Goal: Task Accomplishment & Management: Complete application form

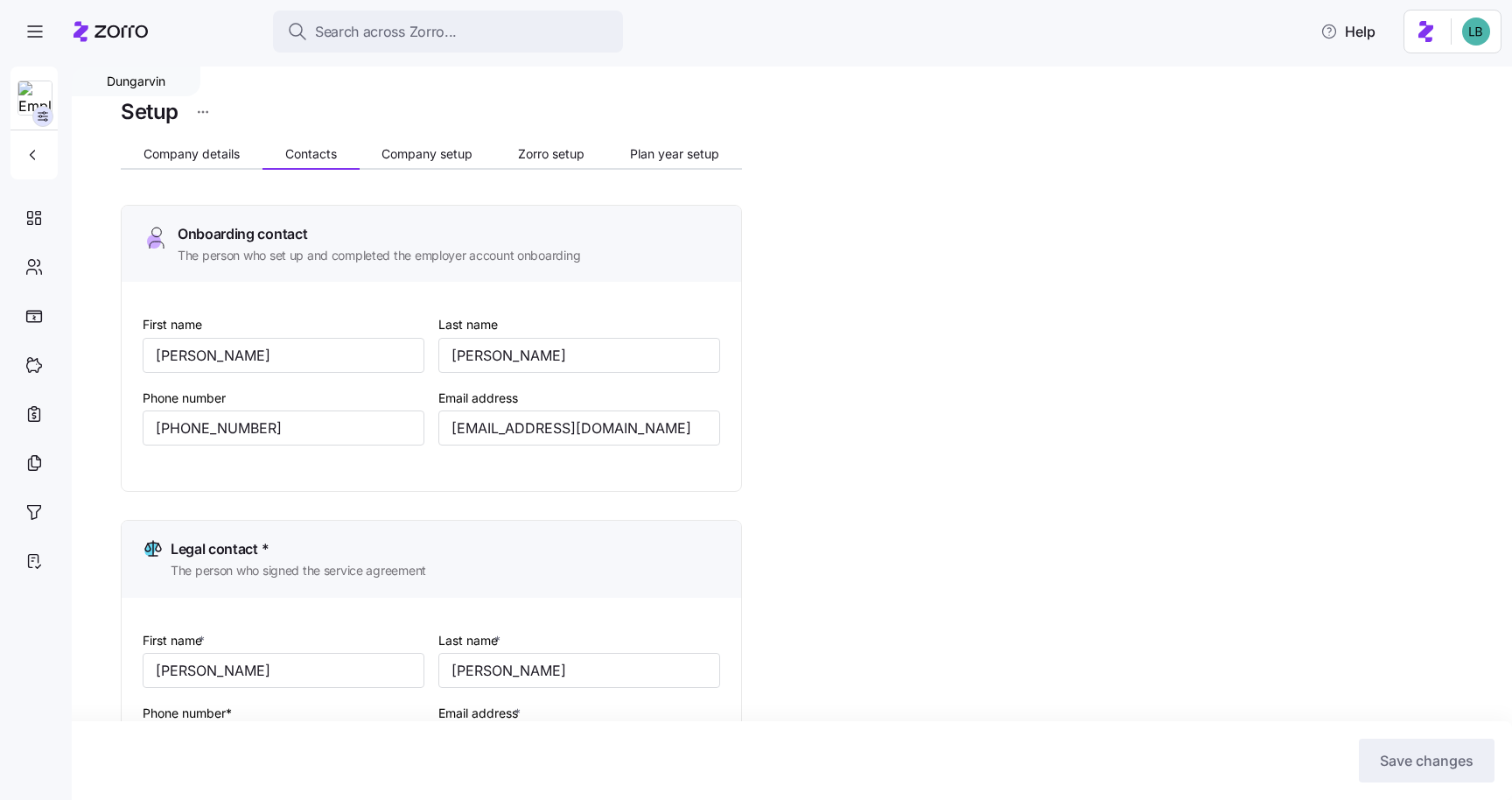
scroll to position [771, 0]
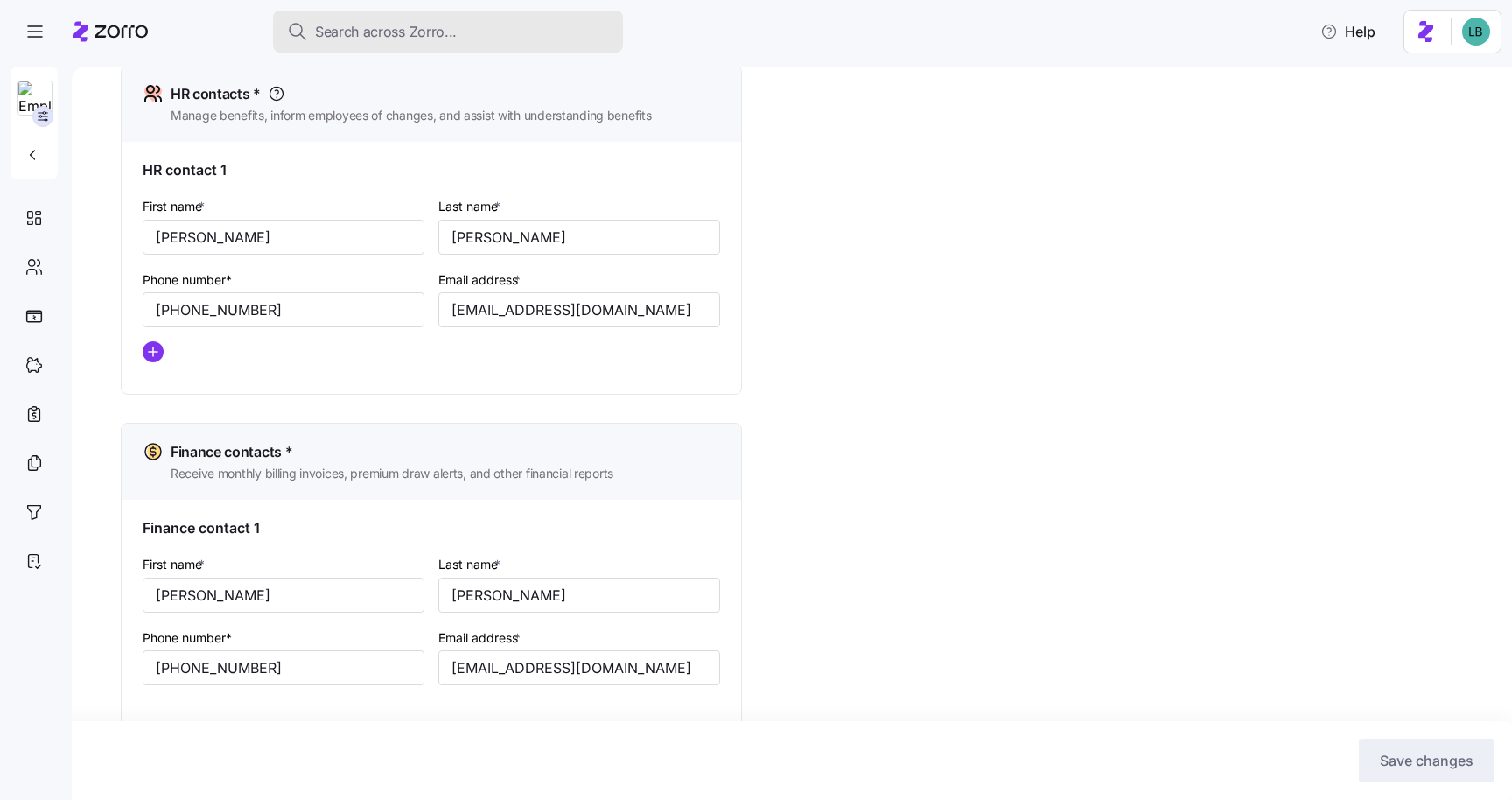
click at [425, 41] on span "Search across Zorro..." at bounding box center [385, 32] width 142 height 22
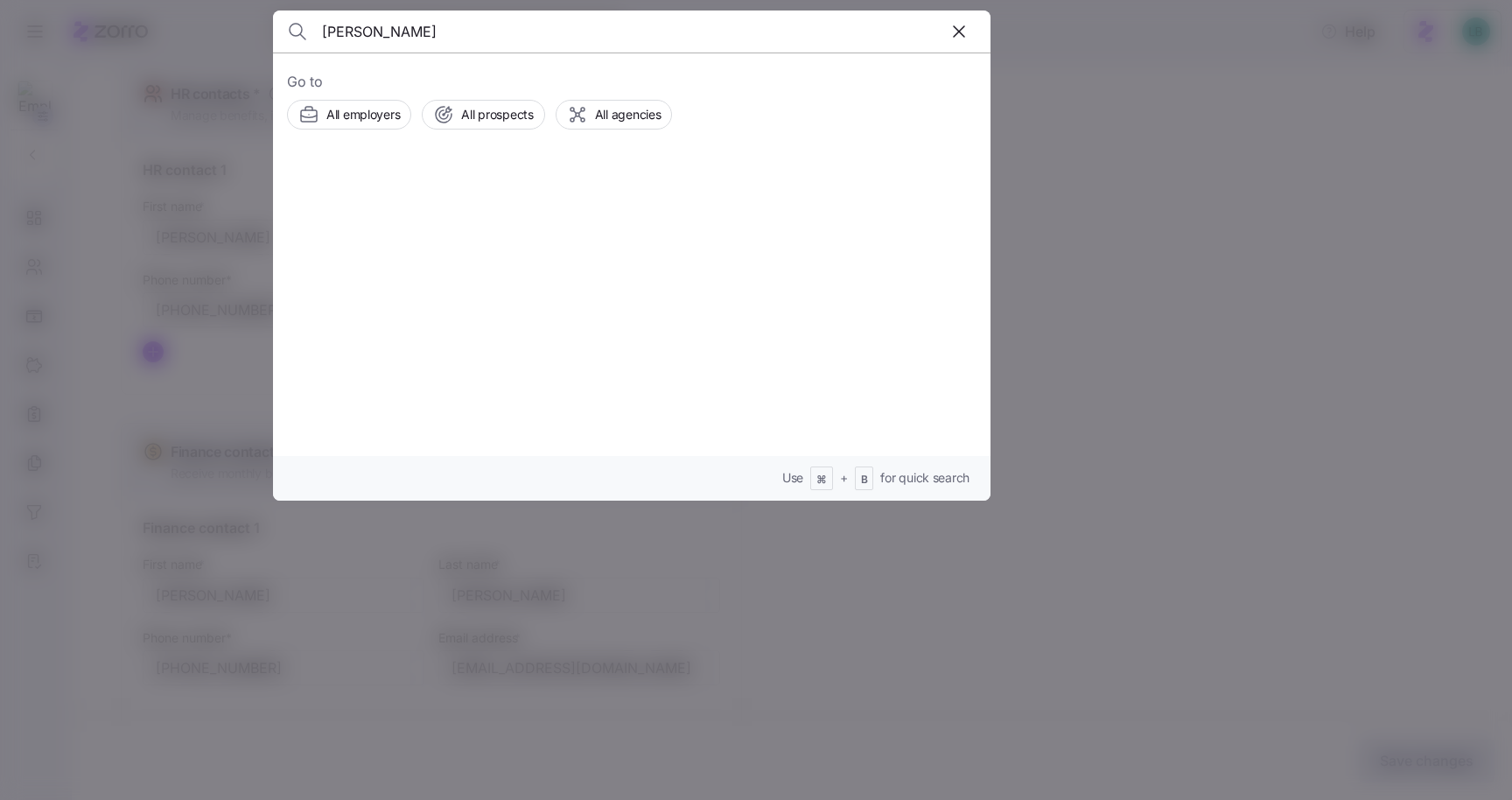
type input "[PERSON_NAME]"
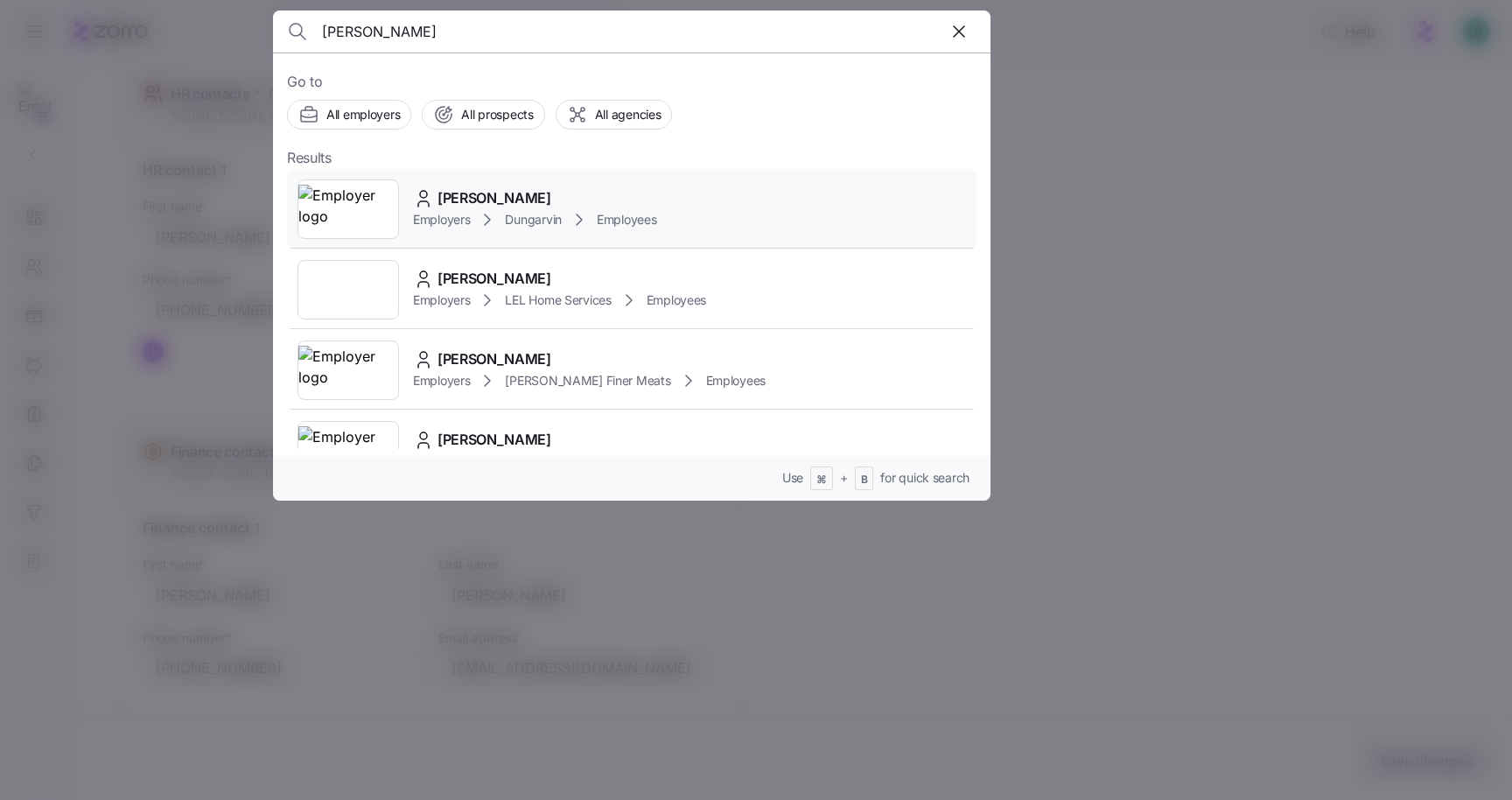
click at [472, 195] on span "[PERSON_NAME]" at bounding box center [494, 199] width 113 height 22
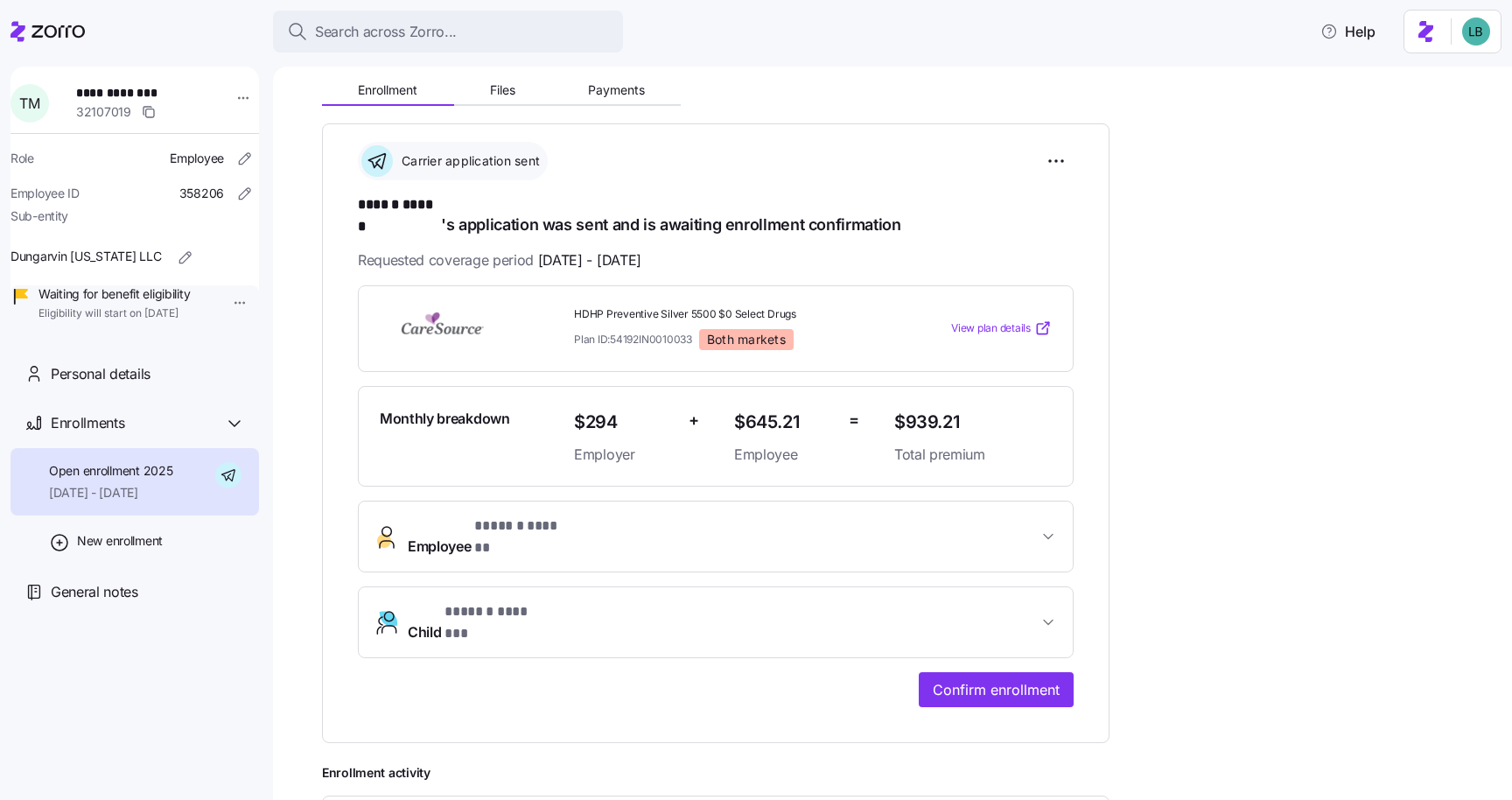
scroll to position [223, 0]
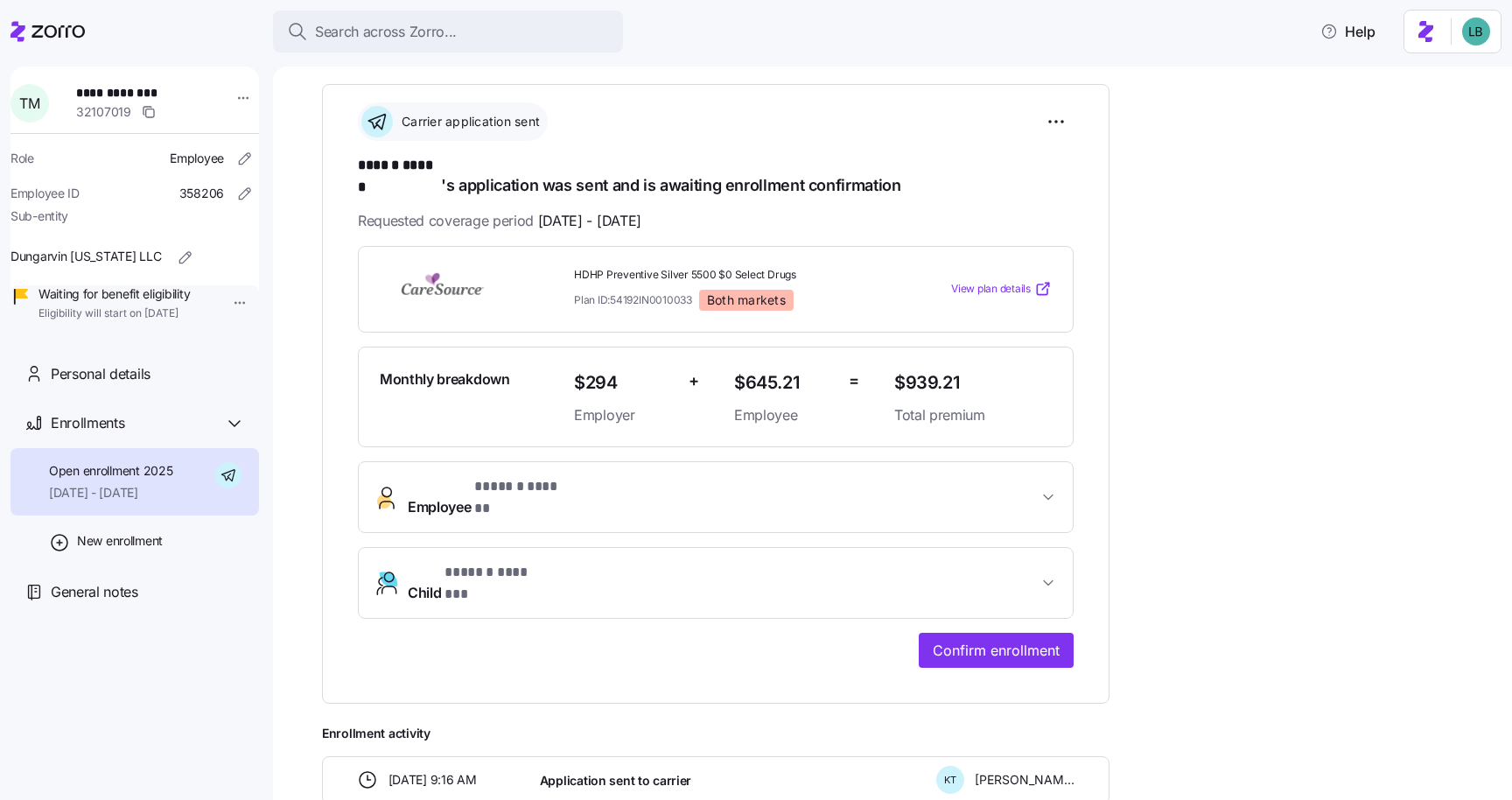
click at [530, 484] on button "Employee * ****** ****** *" at bounding box center [716, 497] width 714 height 70
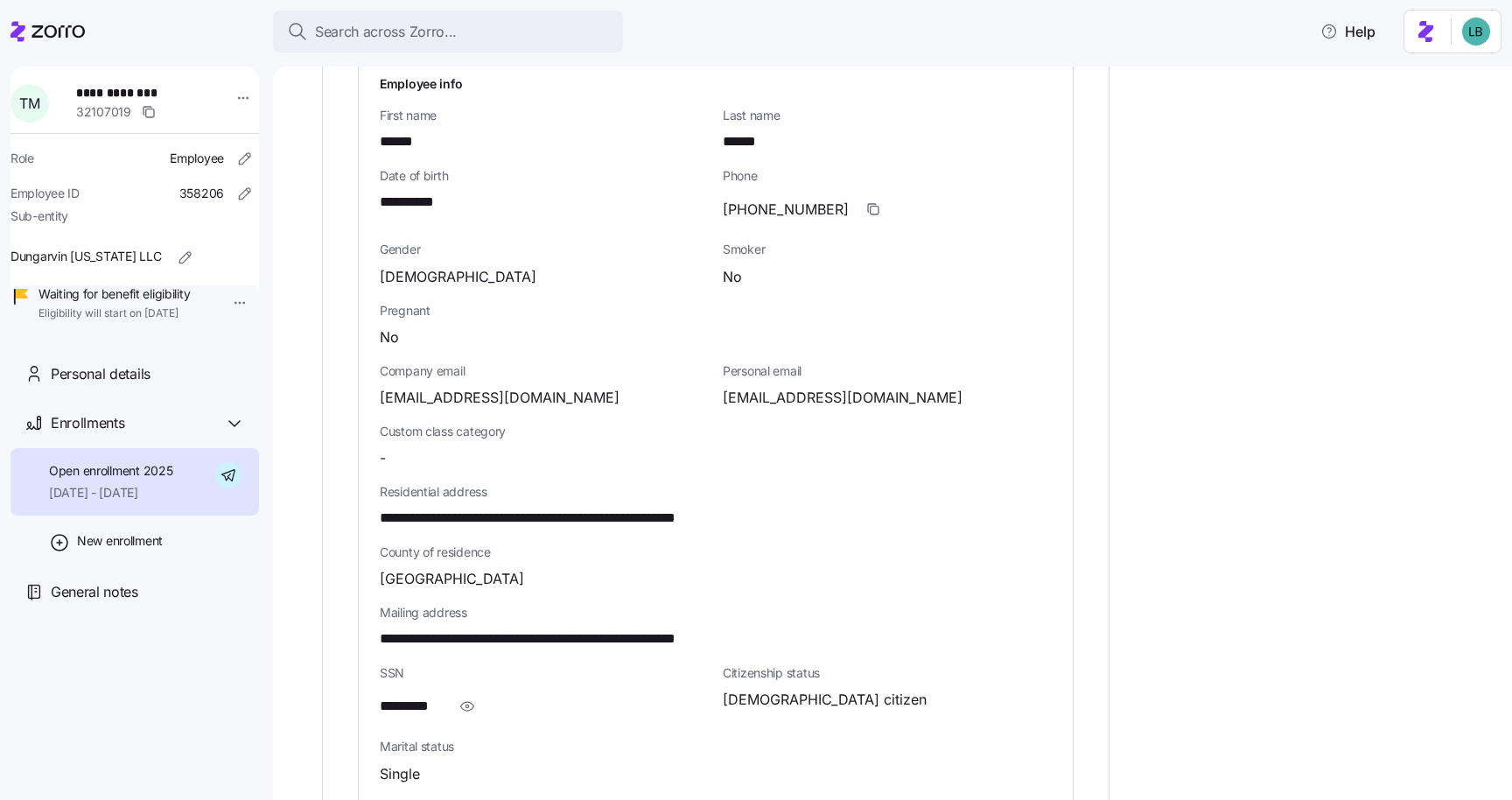
scroll to position [697, 0]
click at [335, 21] on span "Search across Zorro..." at bounding box center [385, 32] width 142 height 22
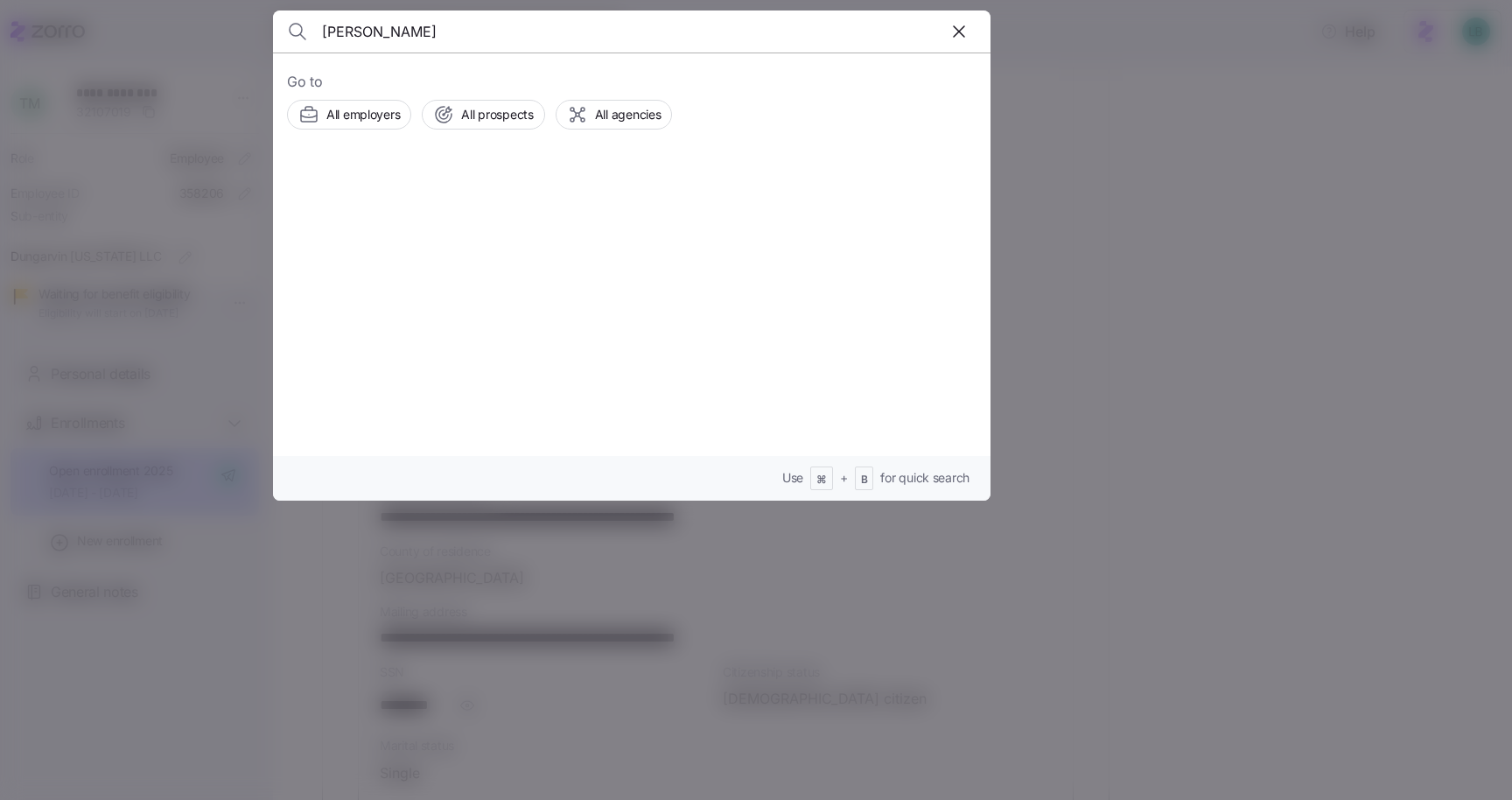
type input "[PERSON_NAME]"
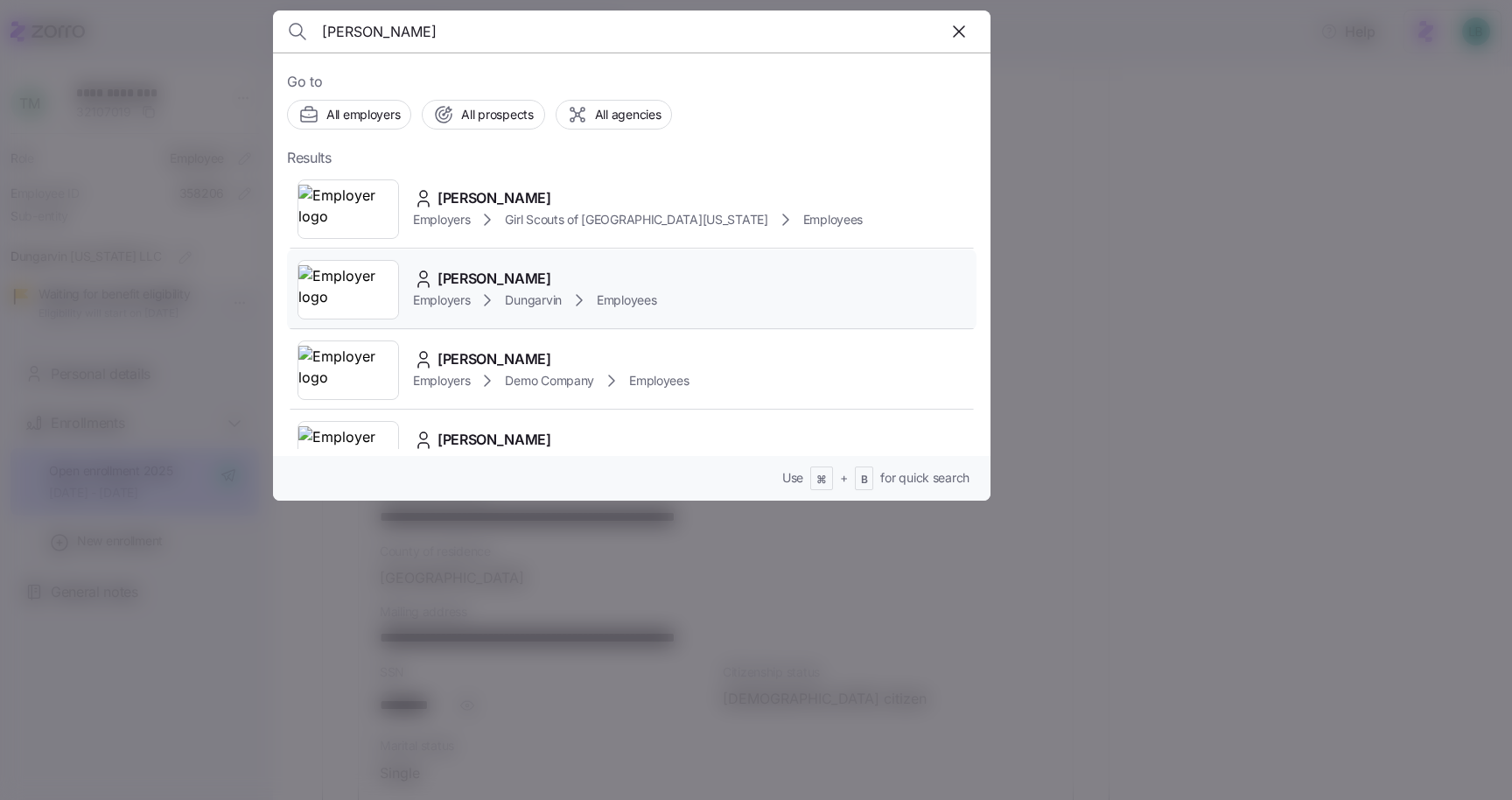
click at [478, 277] on span "[PERSON_NAME]" at bounding box center [494, 278] width 113 height 22
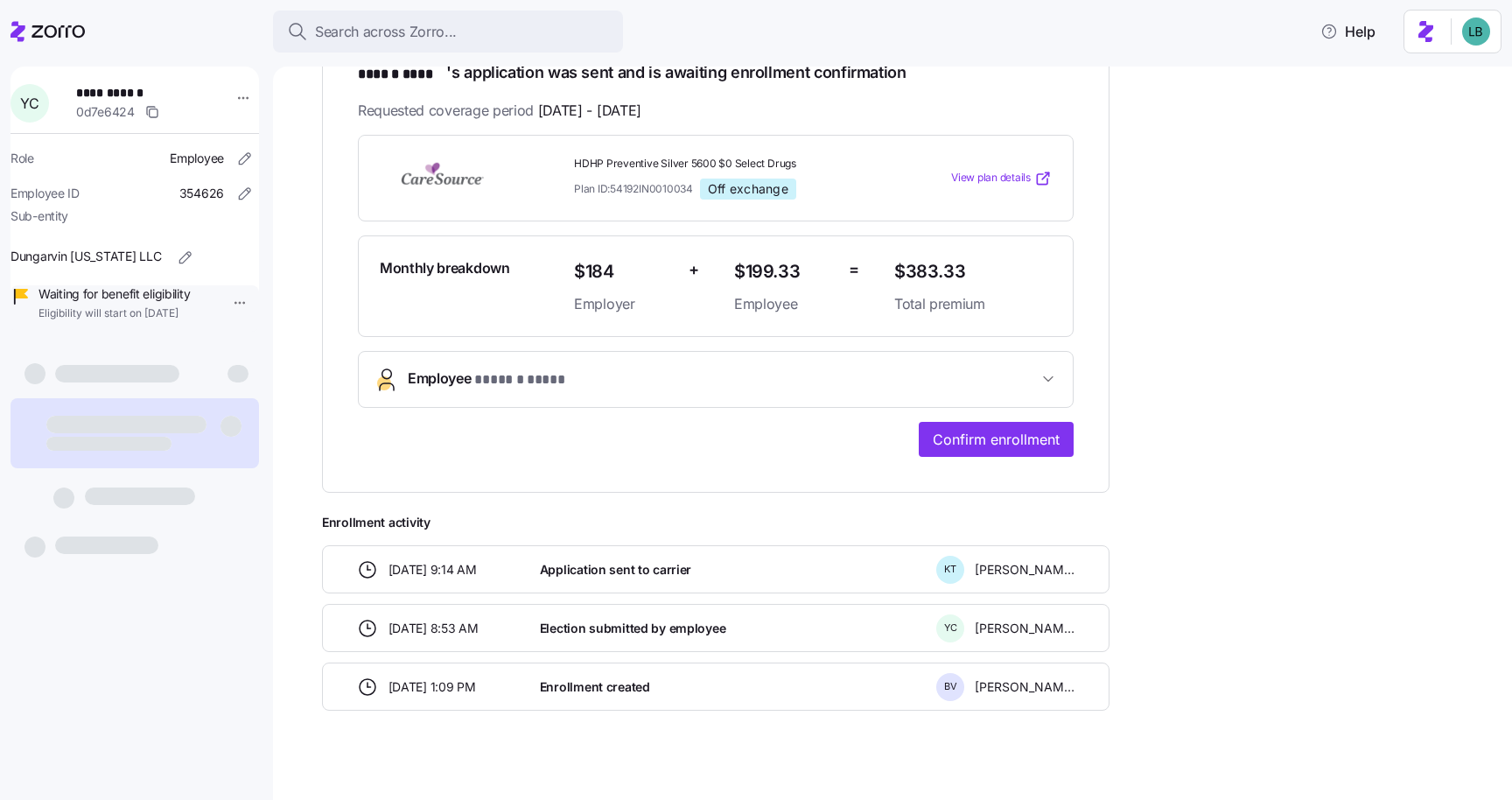
scroll to position [317, 0]
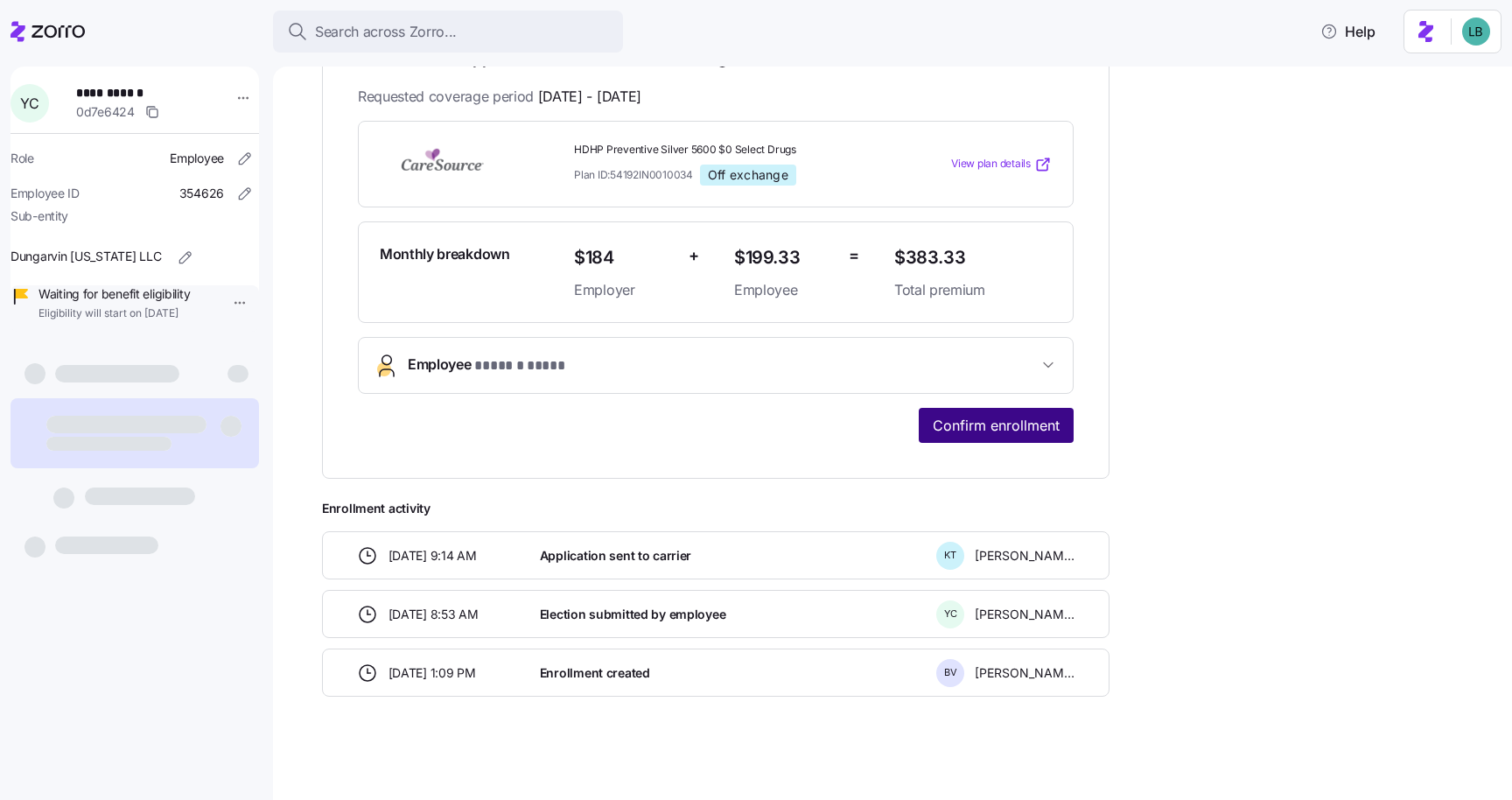
click at [991, 422] on span "Confirm enrollment" at bounding box center [996, 425] width 127 height 21
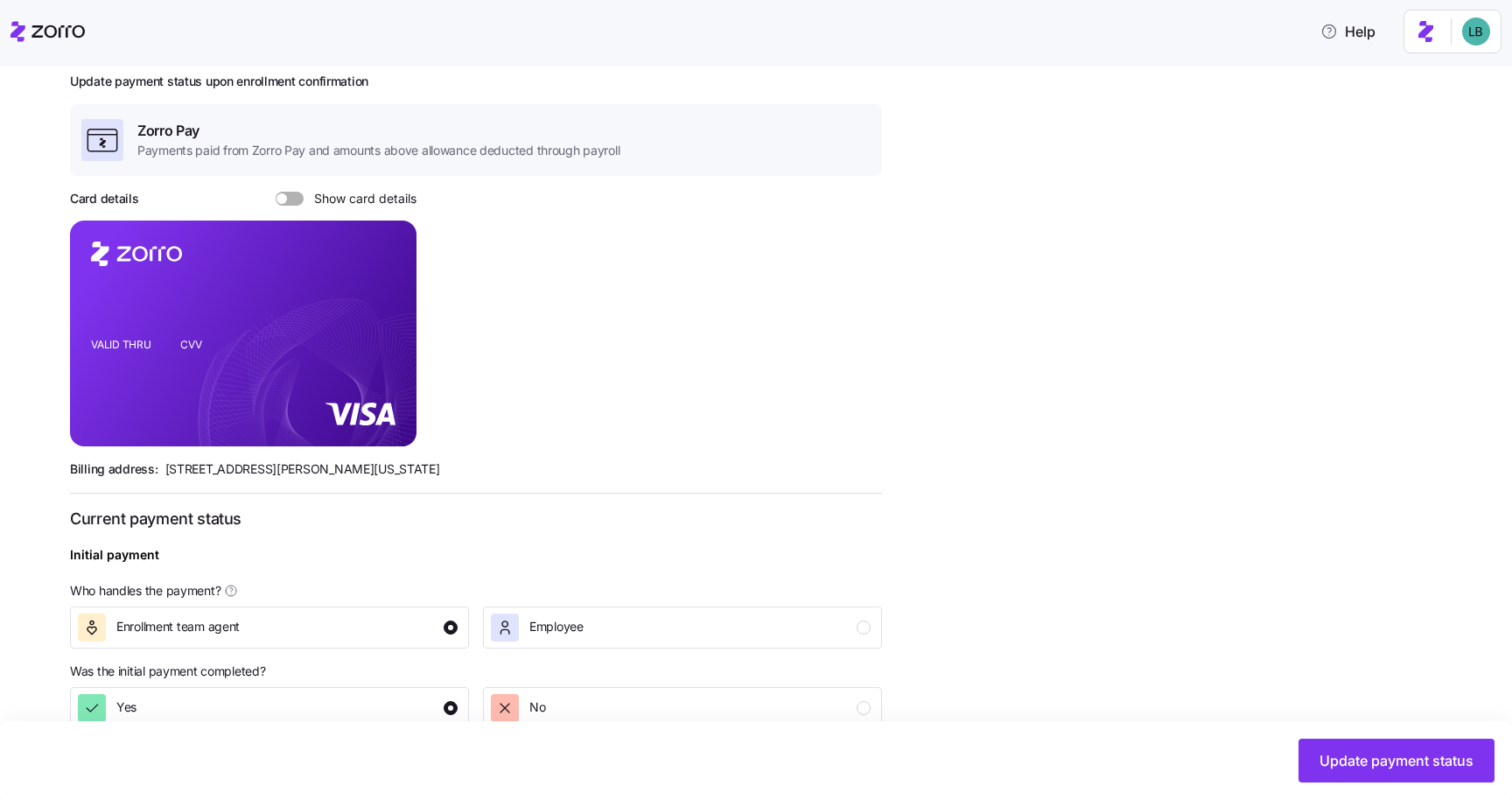
scroll to position [225, 0]
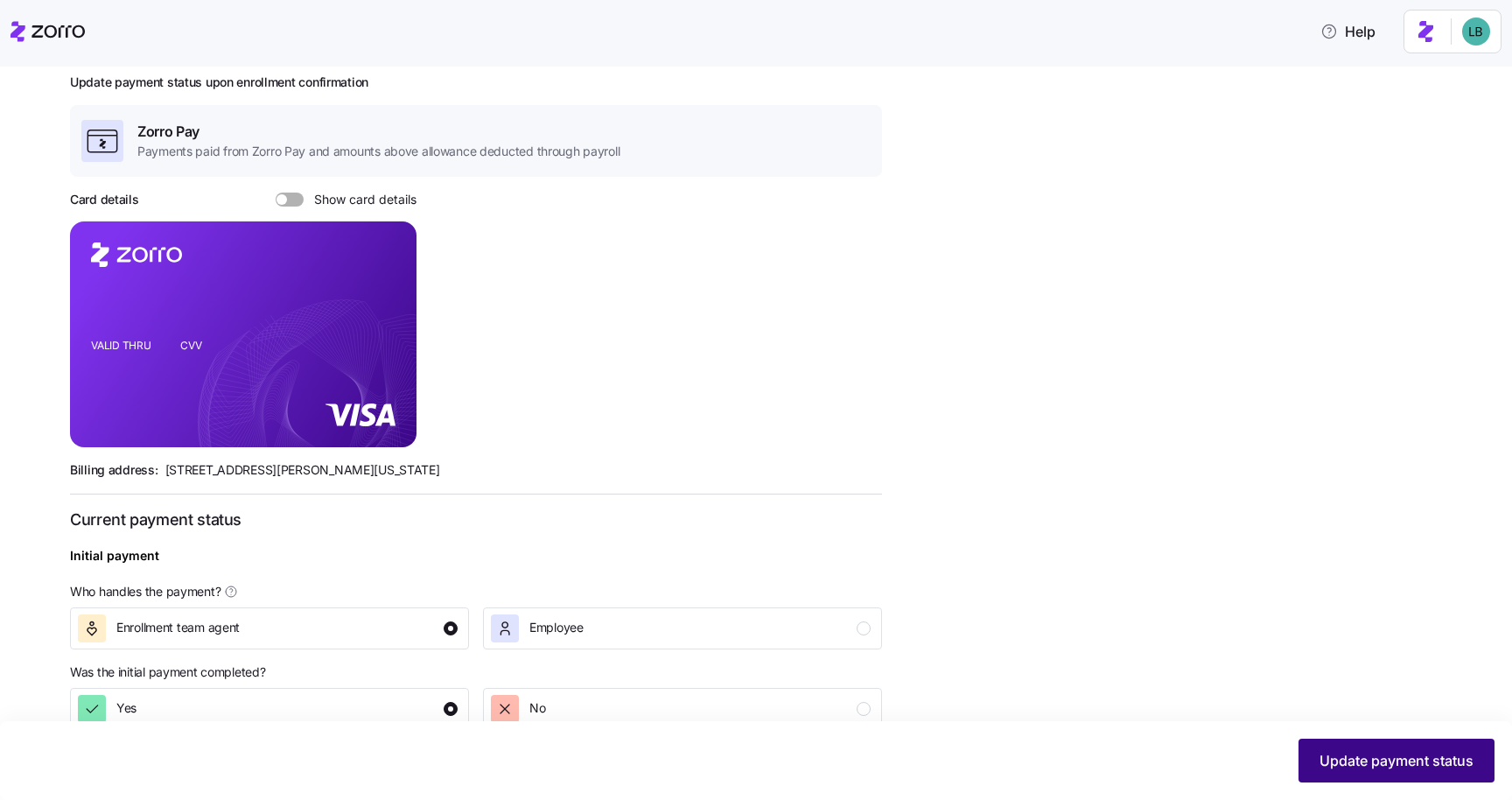
click at [1421, 762] on span "Update payment status" at bounding box center [1396, 760] width 154 height 21
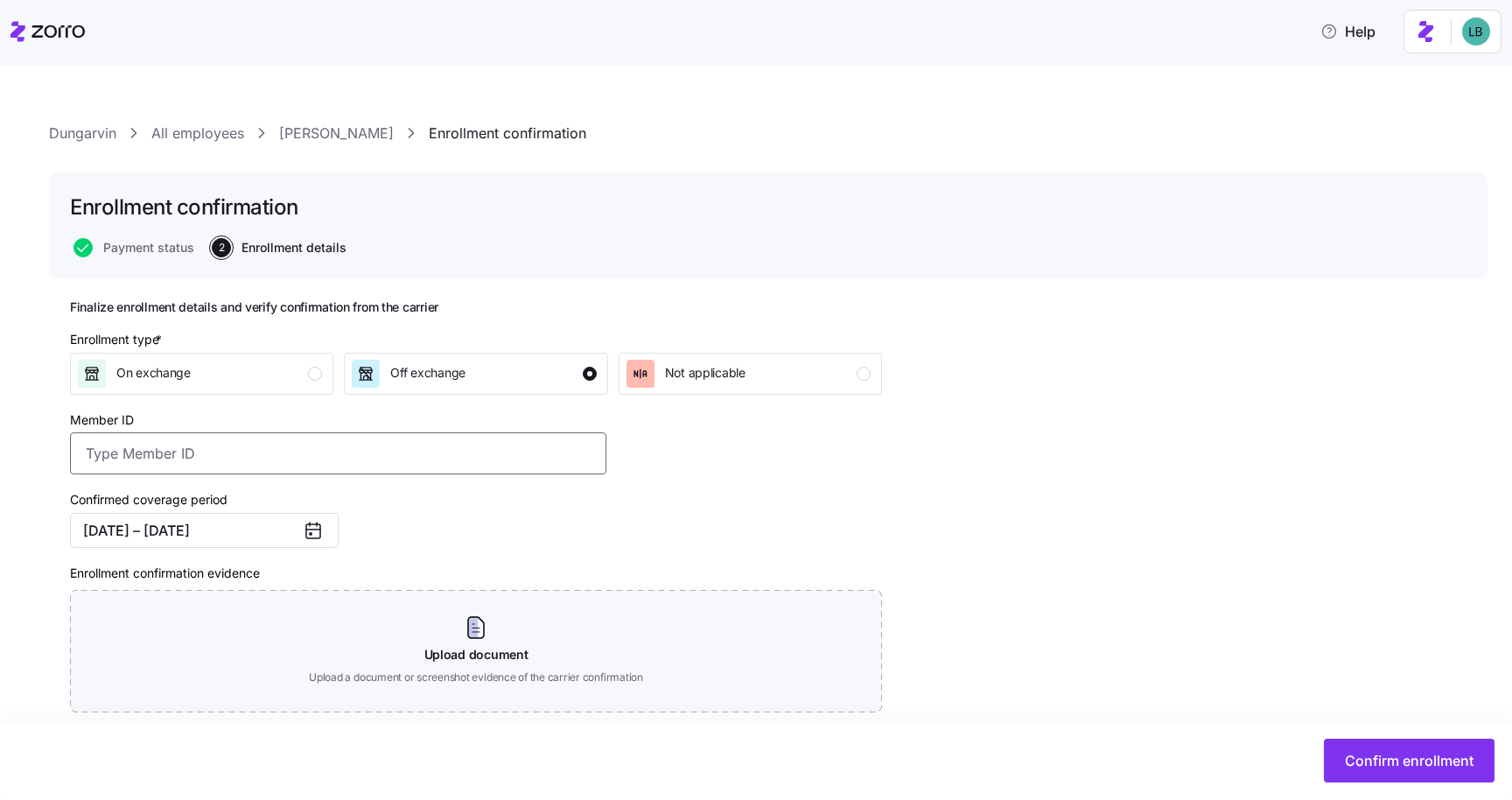
click at [249, 449] on input "Member ID" at bounding box center [338, 453] width 536 height 42
paste input "112793845"
type input "1"
click at [109, 459] on input "Member ID" at bounding box center [338, 453] width 536 height 42
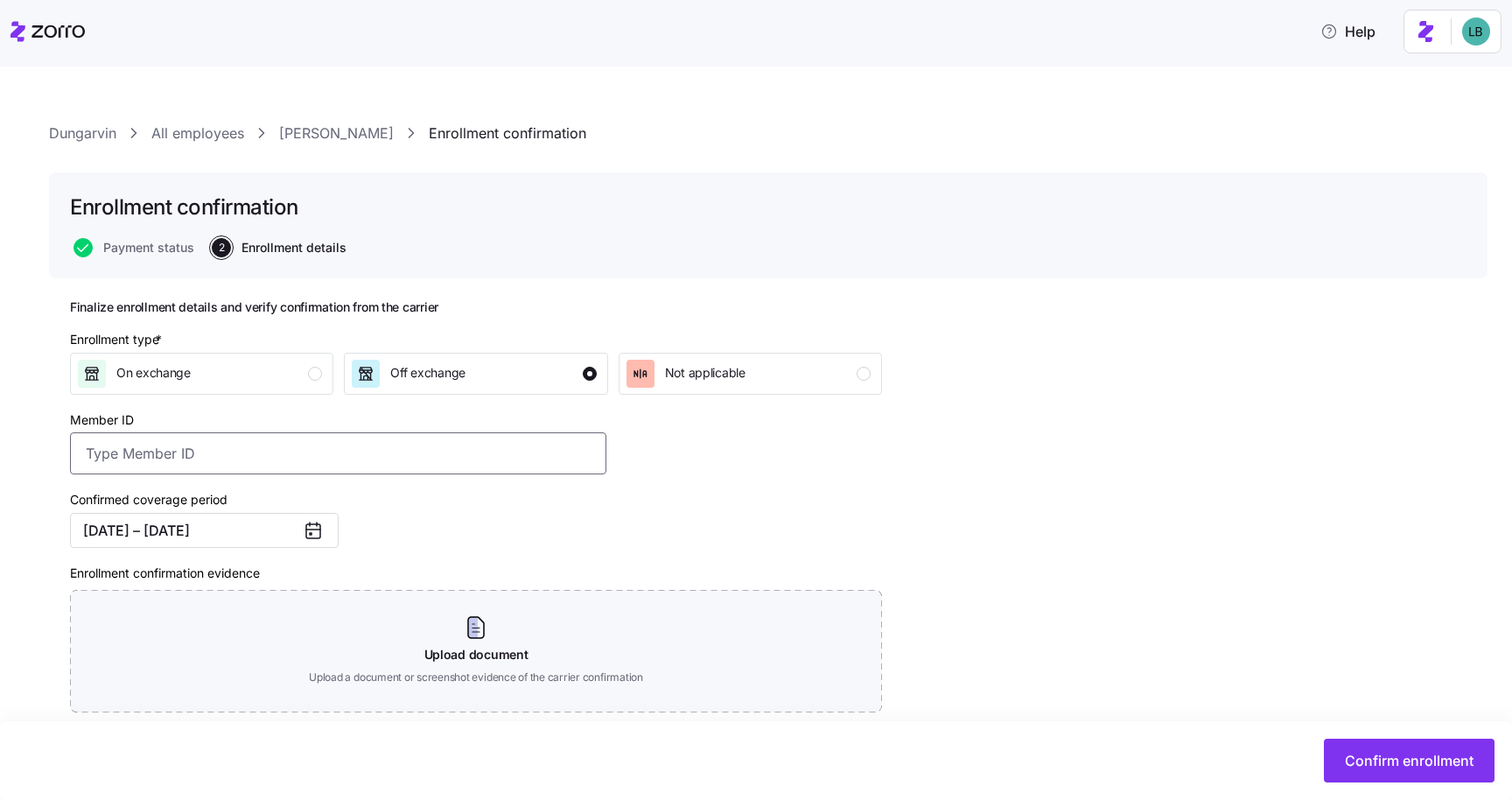
paste input "112793845"
type input "112793845"
click at [397, 514] on div "Confirmed coverage period [DATE] – [DATE]" at bounding box center [338, 518] width 550 height 73
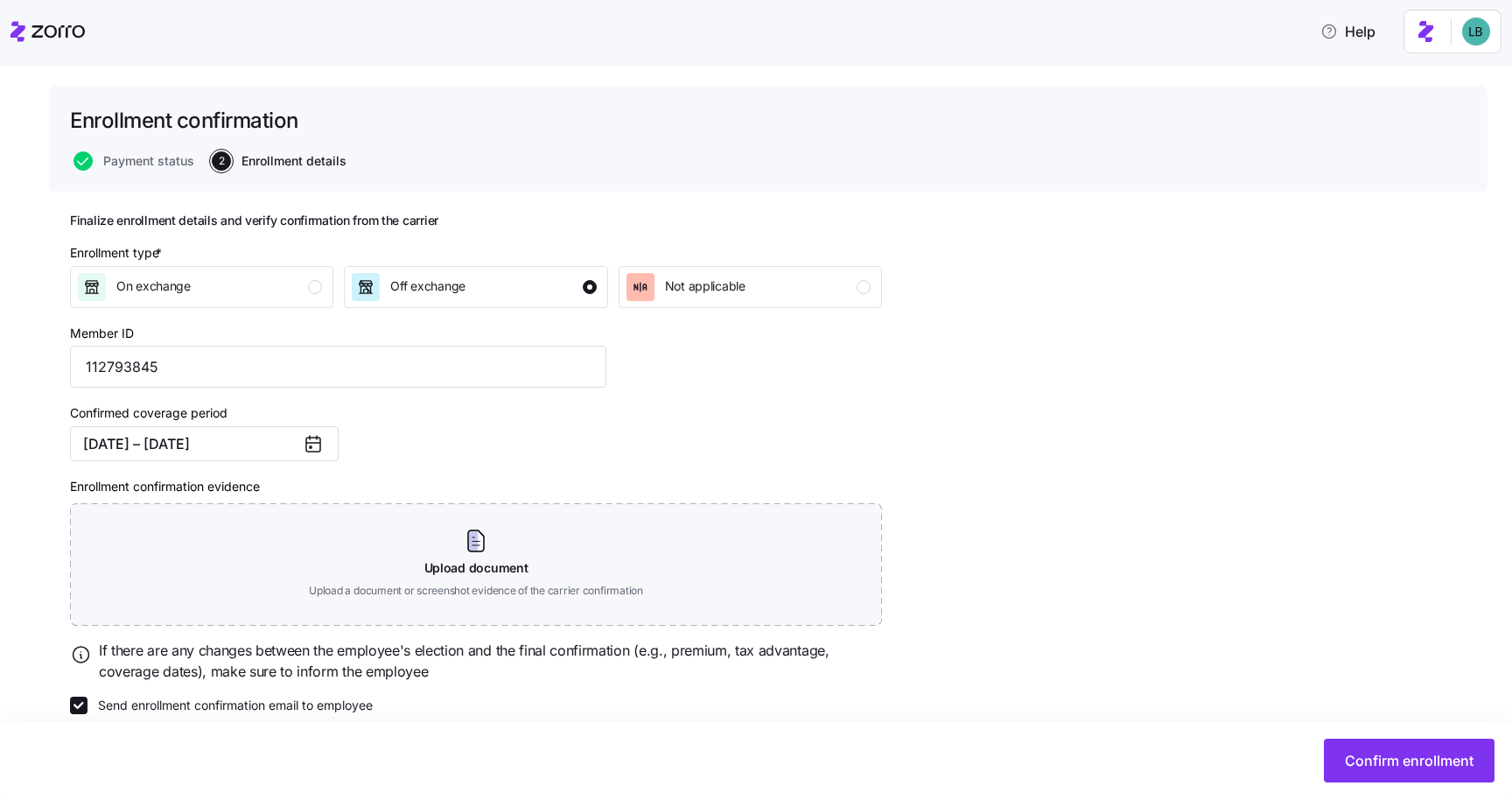
scroll to position [111, 0]
